Goal: Transaction & Acquisition: Purchase product/service

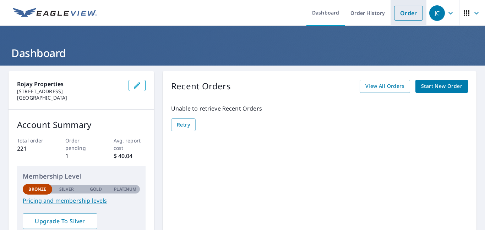
click at [407, 12] on link "Order" at bounding box center [408, 13] width 29 height 15
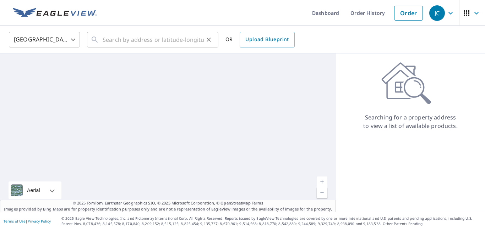
click at [214, 37] on div "​" at bounding box center [152, 40] width 131 height 16
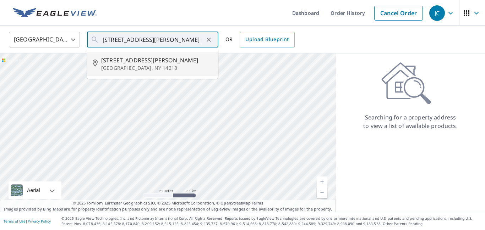
click at [117, 65] on p "[GEOGRAPHIC_DATA], NY 14218" at bounding box center [156, 68] width 111 height 7
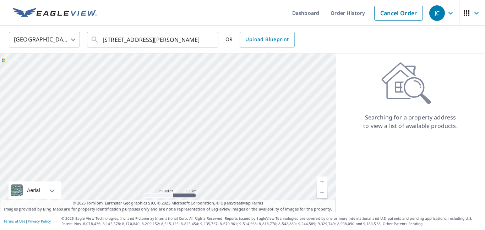
type input "[STREET_ADDRESS][PERSON_NAME]"
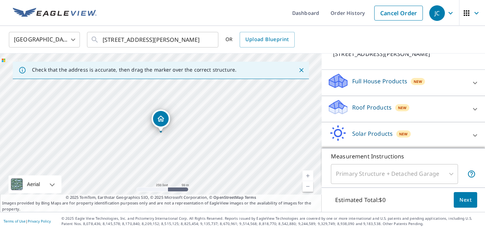
scroll to position [67, 0]
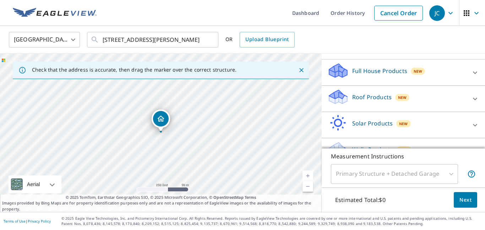
click at [366, 97] on p "Roof Products" at bounding box center [371, 97] width 39 height 9
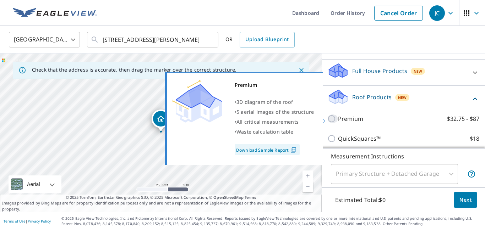
click at [330, 119] on input "Premium $32.75 - $87" at bounding box center [332, 119] width 11 height 9
checkbox input "true"
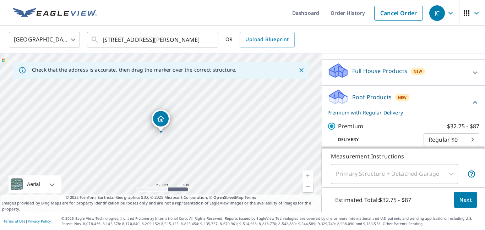
scroll to position [81, 0]
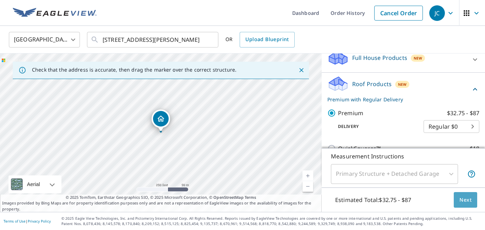
click at [474, 201] on button "Next" at bounding box center [464, 200] width 23 height 16
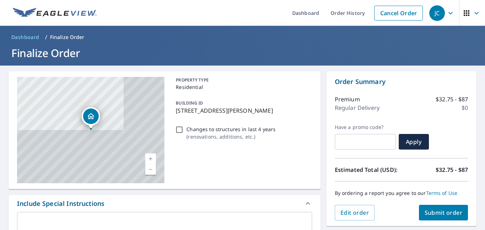
click at [430, 215] on span "Submit order" at bounding box center [443, 213] width 38 height 8
